Goal: Find contact information: Find contact information

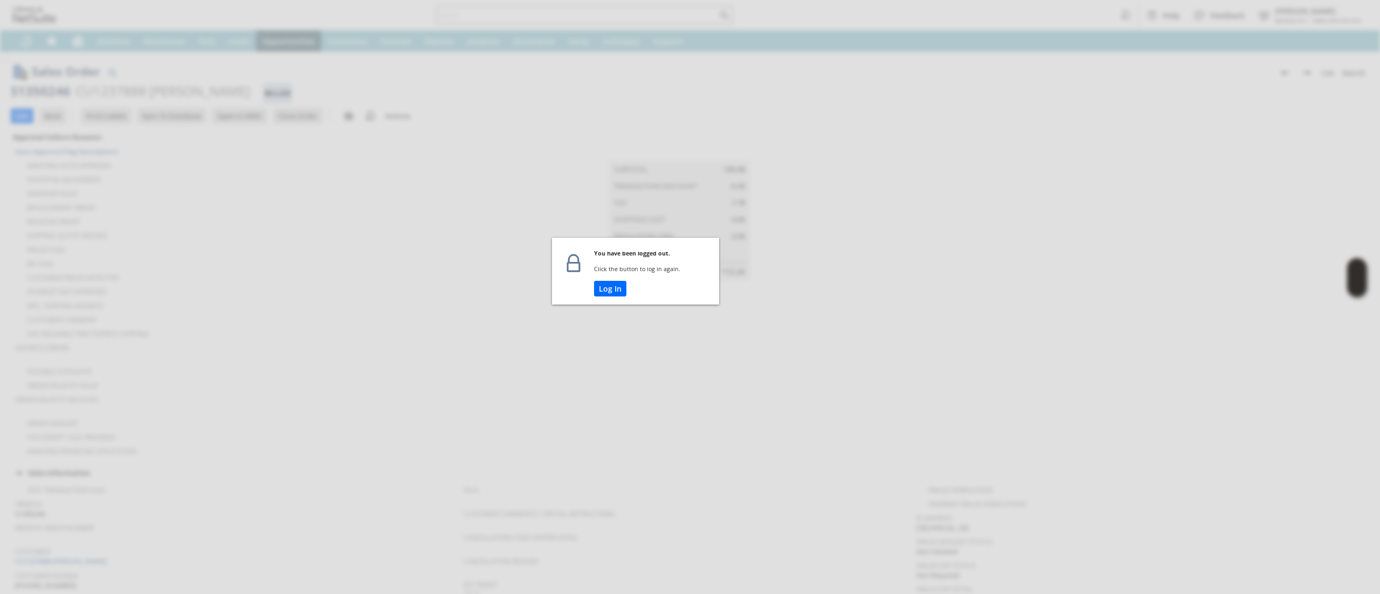
scroll to position [507, 0]
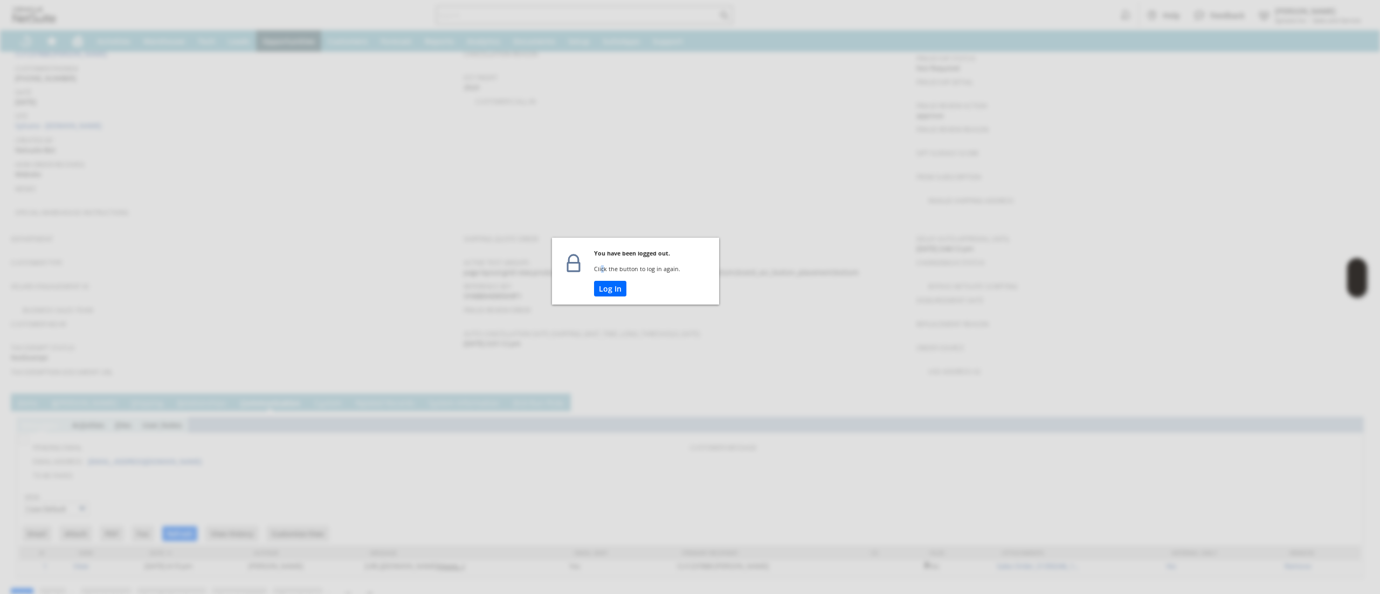
click at [603, 274] on td "Click the button to log in again." at bounding box center [656, 273] width 125 height 16
click at [605, 286] on button "Log In" at bounding box center [610, 289] width 32 height 16
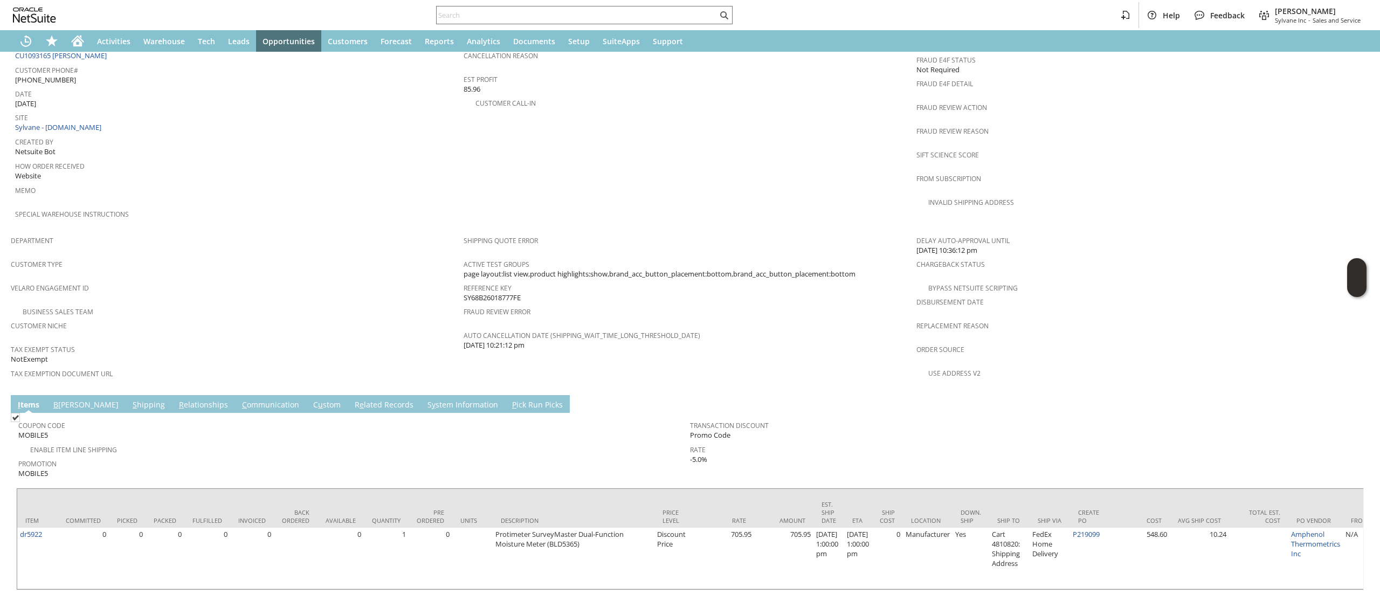
scroll to position [529, 0]
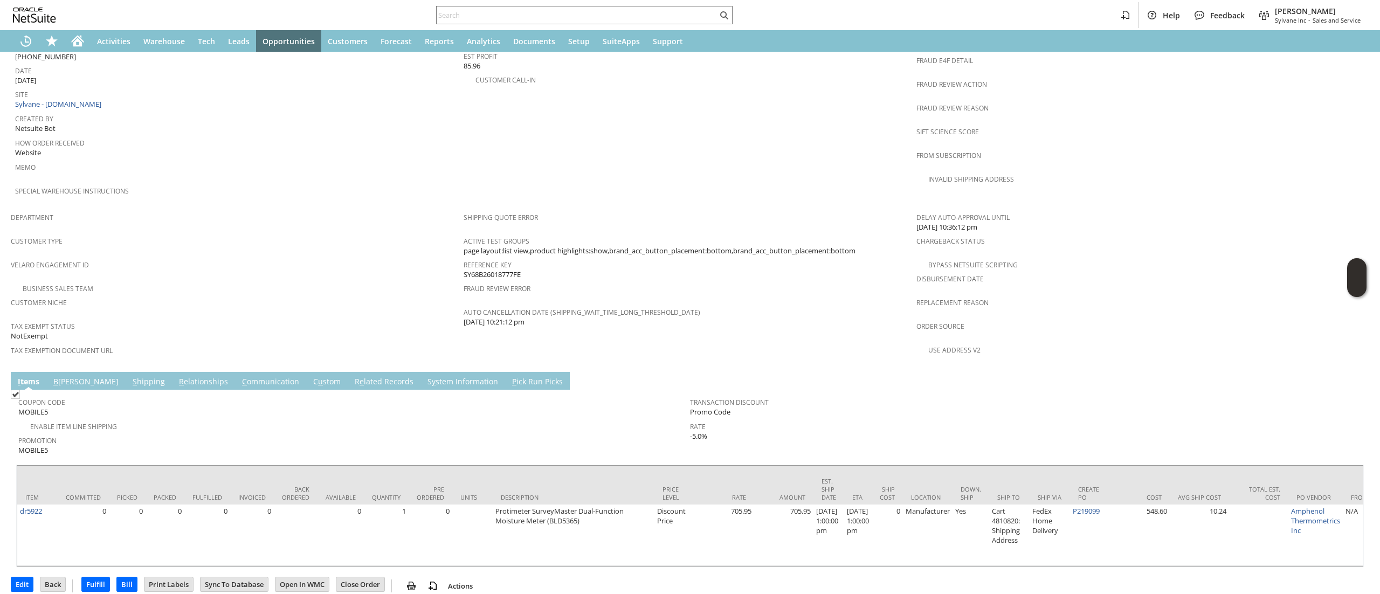
click at [748, 159] on td "PO # Customer Comments / Special Instructions Cancellation Code (deprecated) Ca…" at bounding box center [690, 79] width 453 height 256
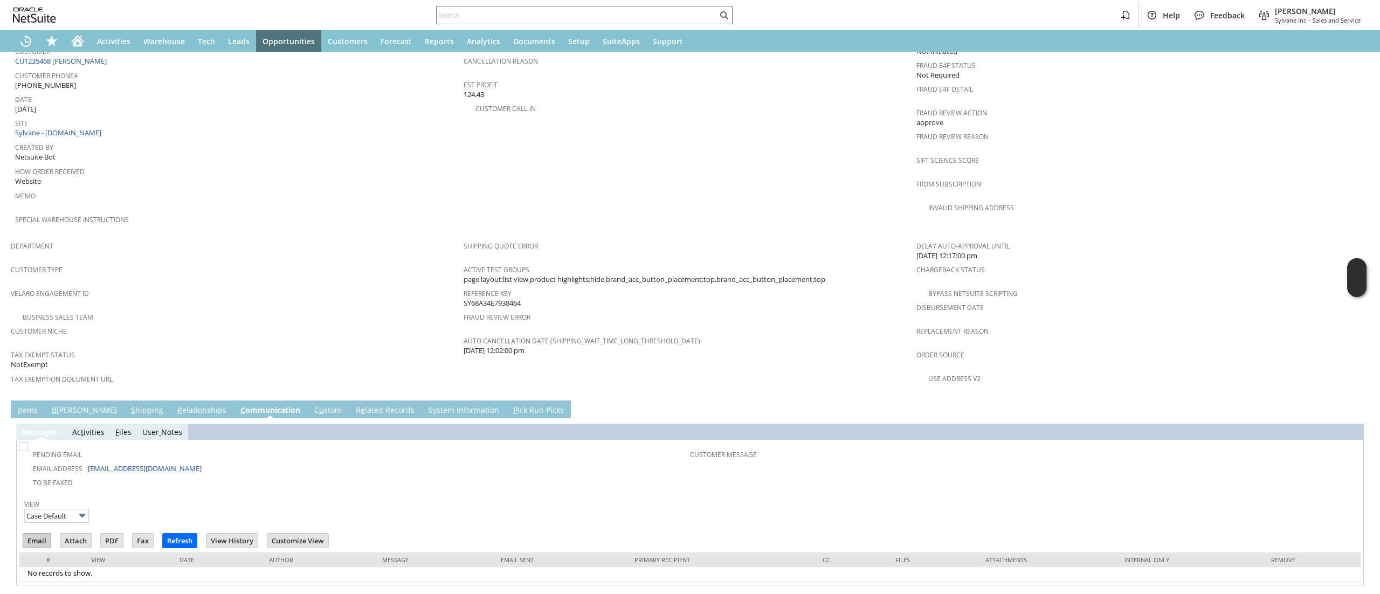
click at [42, 534] on input "Email" at bounding box center [36, 541] width 27 height 14
click at [905, 401] on div "I tems B illing S hipping R elationships C ommunication C u stom R e lated Reco…" at bounding box center [678, 410] width 1335 height 18
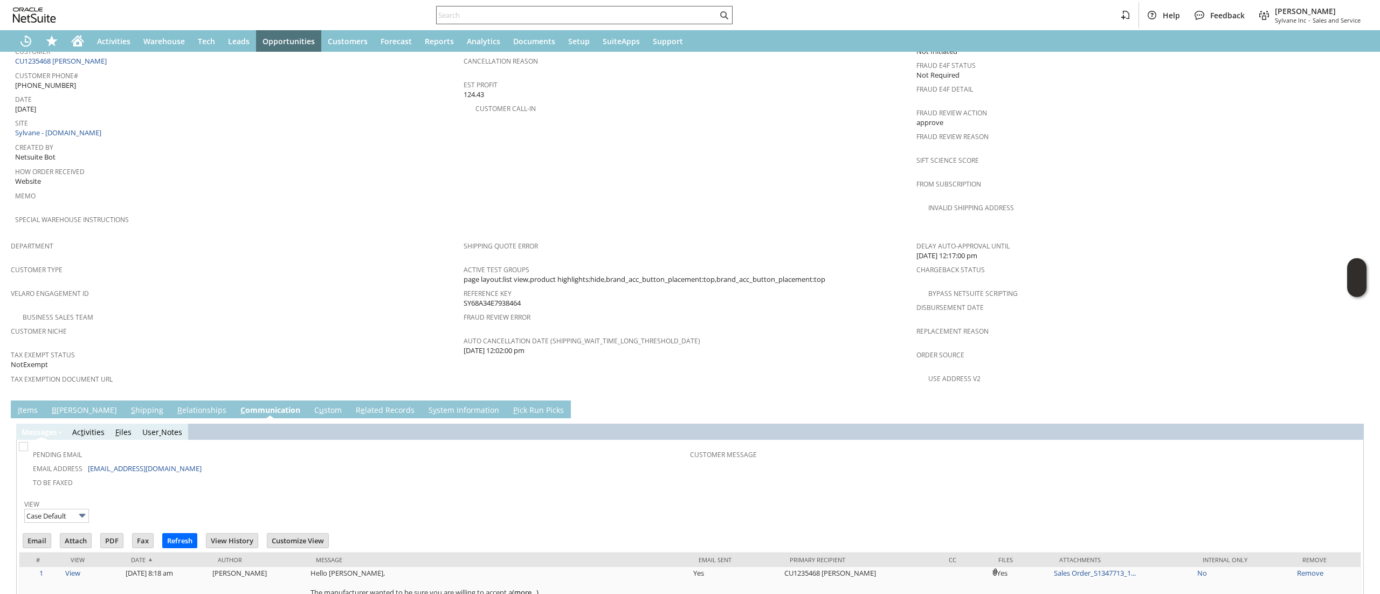
click at [540, 13] on input "text" at bounding box center [577, 15] width 281 height 13
paste input "6177109016"
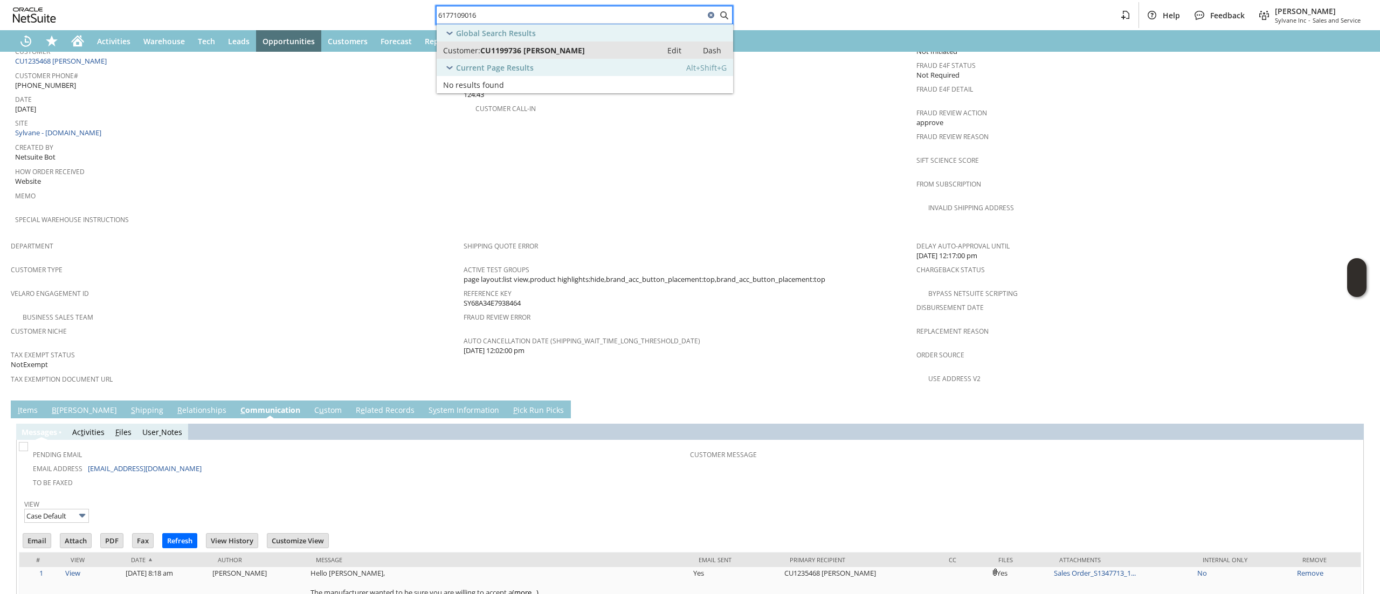
type input "6177109016"
click at [542, 51] on span "CU1199736 [PERSON_NAME]" at bounding box center [532, 50] width 105 height 10
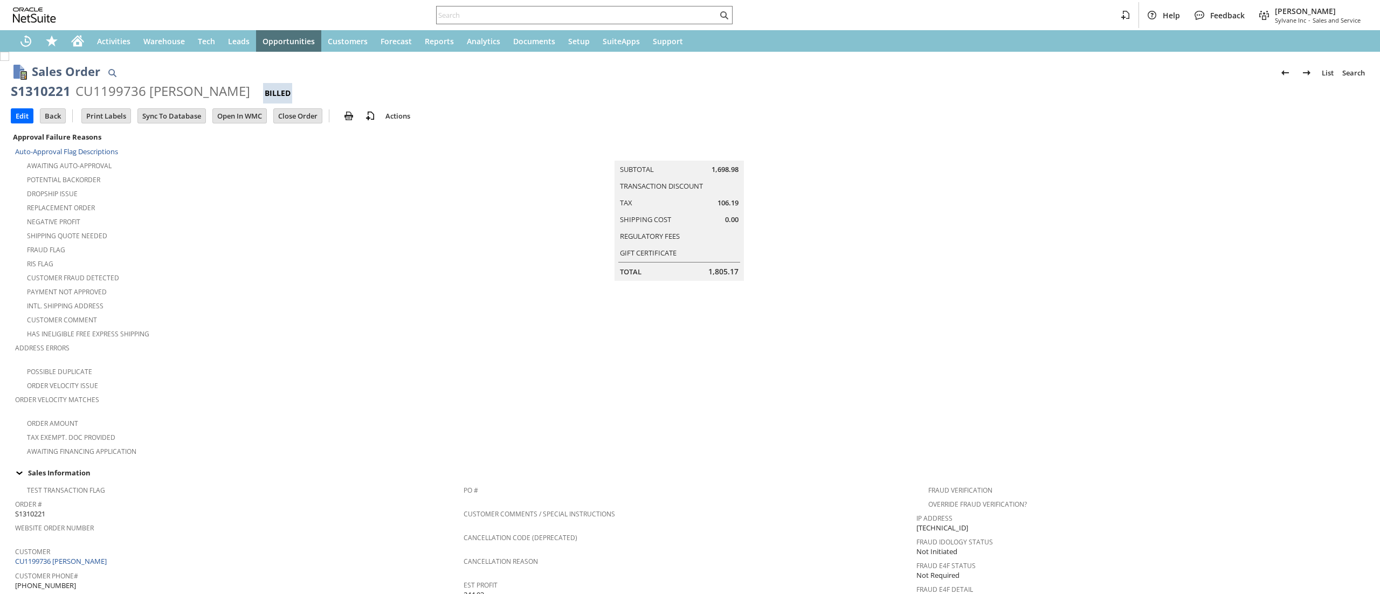
scroll to position [607, 0]
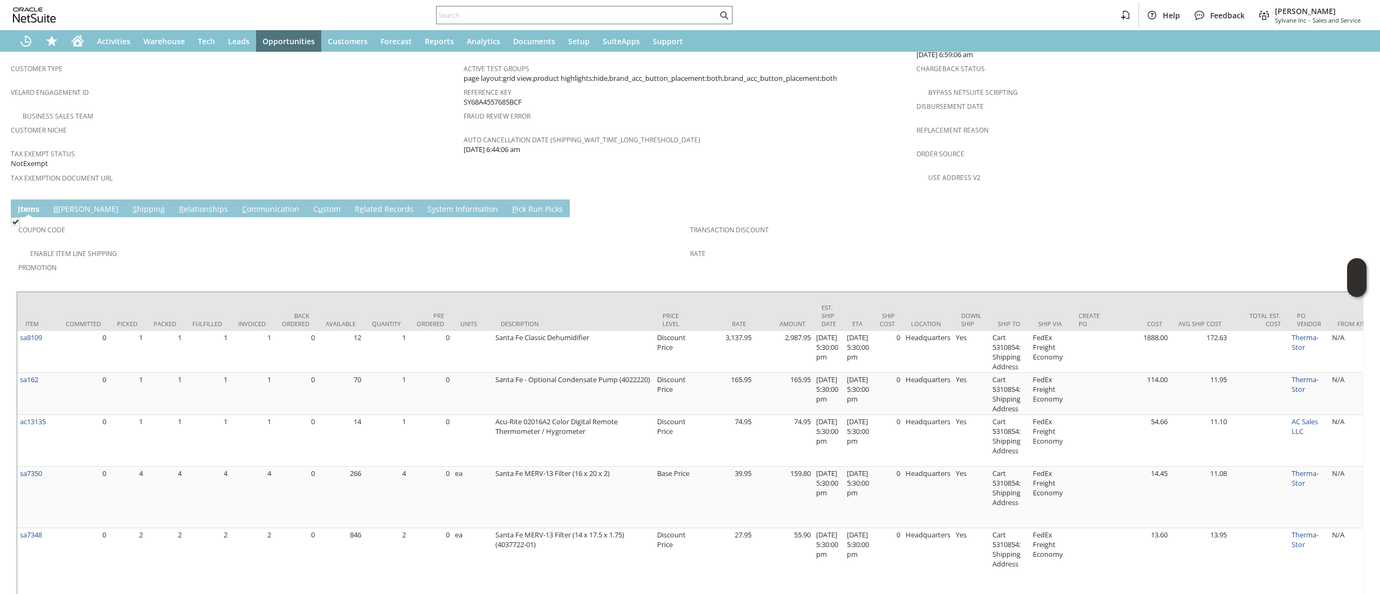
click at [130, 204] on link "S hipping" at bounding box center [149, 210] width 38 height 12
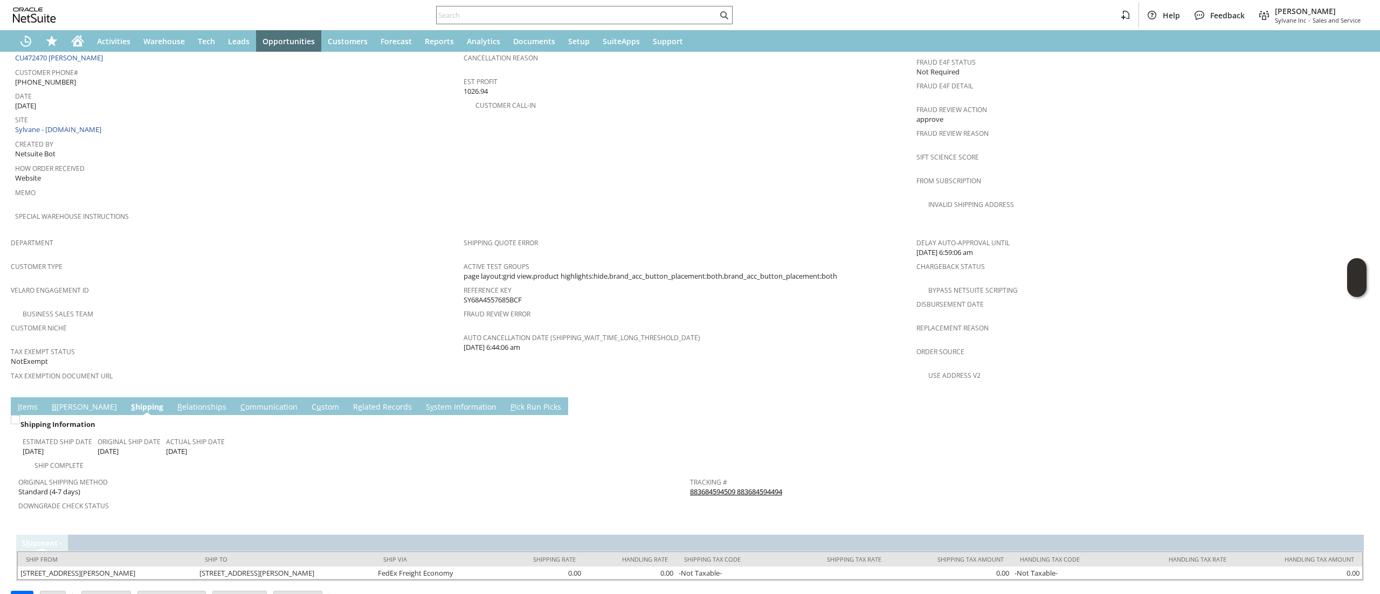
click at [760, 498] on span "Return Tracking #" at bounding box center [1023, 504] width 666 height 12
click at [763, 487] on link "883684594509 883684594494" at bounding box center [736, 492] width 92 height 10
click at [238, 402] on link "C ommunication" at bounding box center [269, 408] width 63 height 12
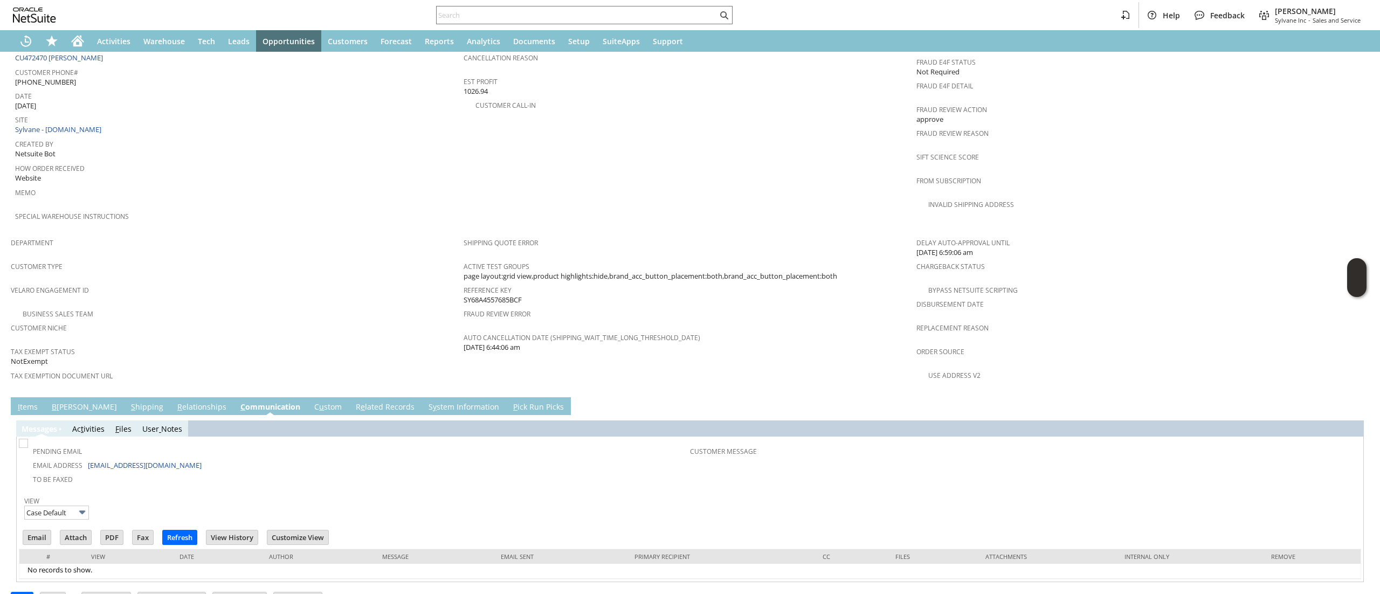
scroll to position [0, 0]
drag, startPoint x: 156, startPoint y: 442, endPoint x: 85, endPoint y: 445, distance: 70.7
click at [85, 458] on td "Email Address jfh@batelnet.bs" at bounding box center [355, 465] width 669 height 14
copy td "jfh@batelnet.bs"
click at [596, 6] on div at bounding box center [584, 15] width 296 height 18
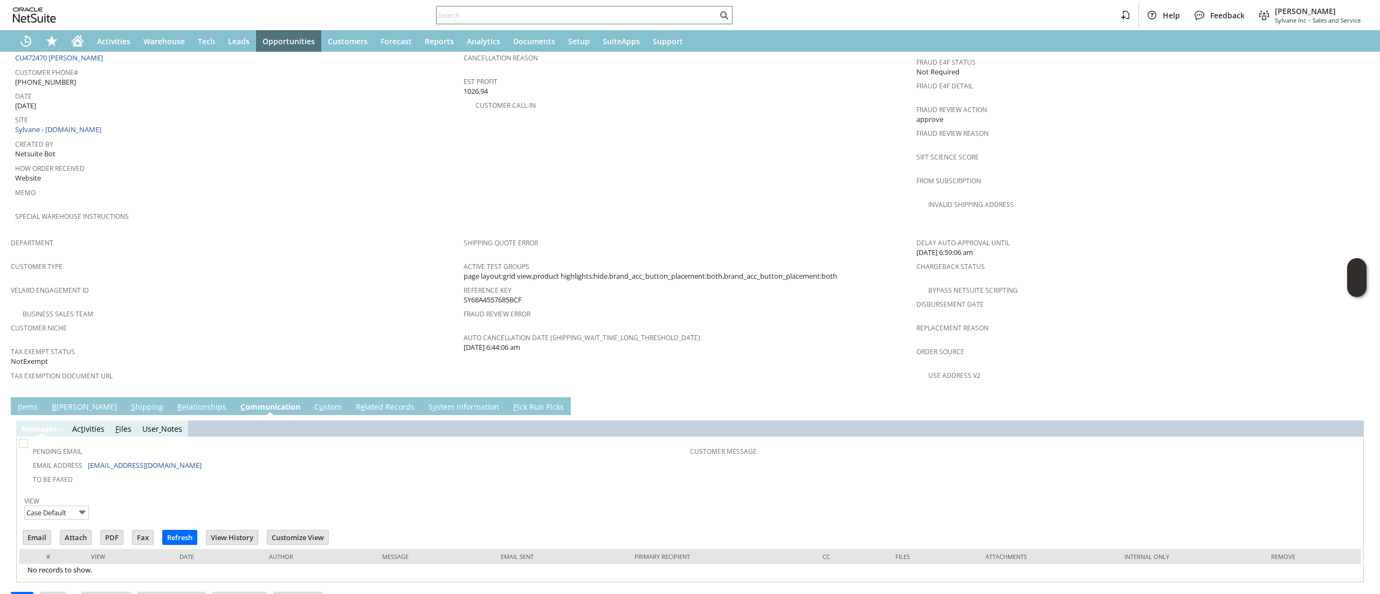
click at [598, 25] on div "Help Feedback Devin Carswell Sylvane Inc - Sales and Service" at bounding box center [690, 15] width 1380 height 30
click at [609, 23] on div at bounding box center [584, 15] width 296 height 18
paste input "3148050638"
click at [613, 20] on input "text" at bounding box center [577, 15] width 281 height 13
type input "3148050638"
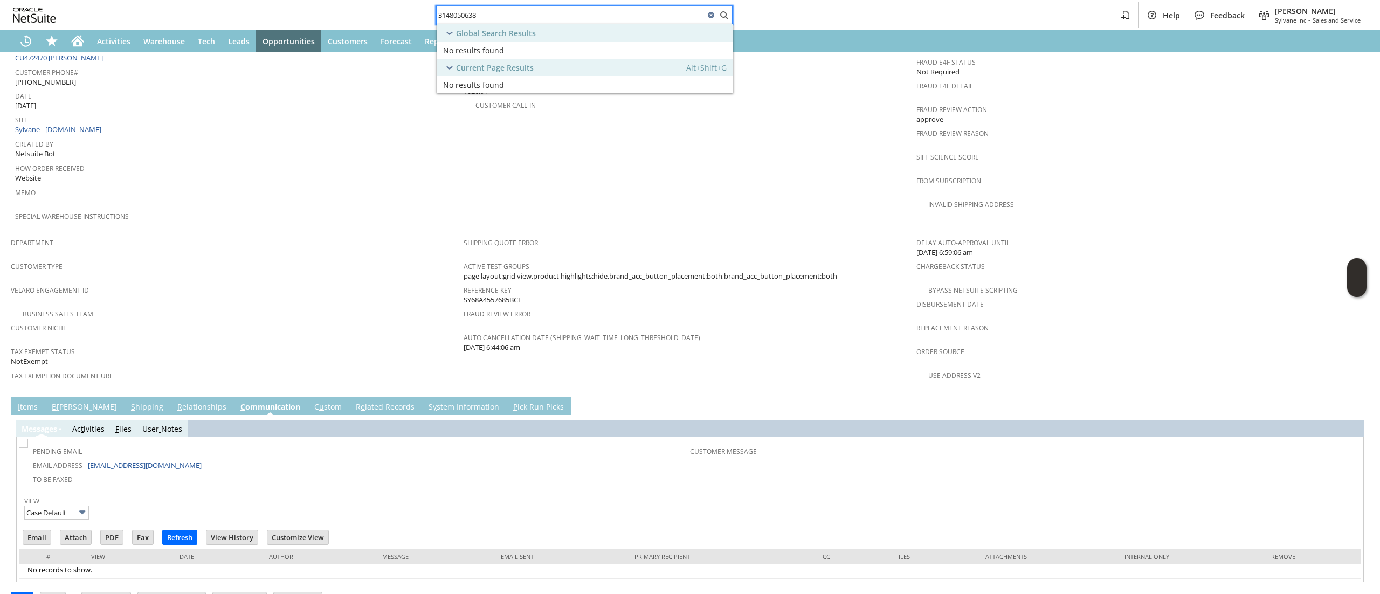
click at [570, 11] on input "3148050638" at bounding box center [571, 15] width 268 height 13
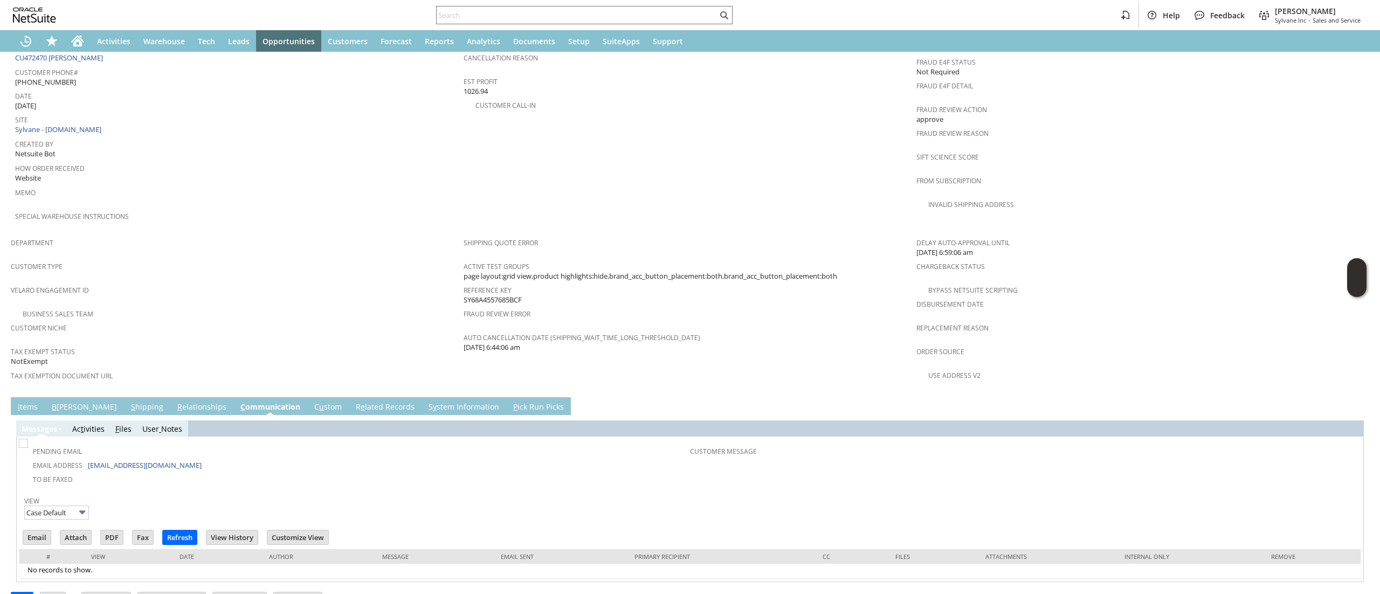
click at [916, 174] on div "From Subscription" at bounding box center [1139, 184] width 447 height 23
click at [1330, 19] on span "Sales and Service" at bounding box center [1337, 20] width 48 height 8
